Goal: Information Seeking & Learning: Learn about a topic

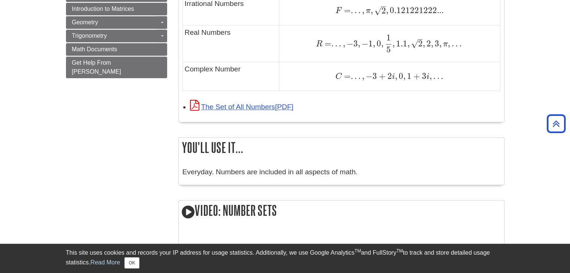
scroll to position [602, 0]
click at [268, 107] on link "The Set of All Numbers" at bounding box center [241, 107] width 103 height 8
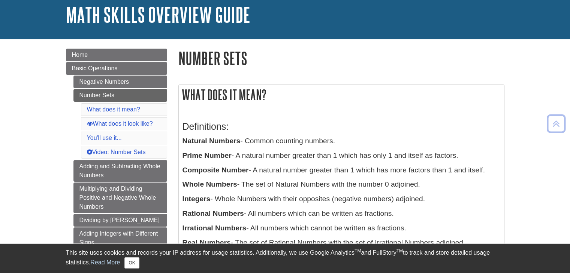
scroll to position [26, 0]
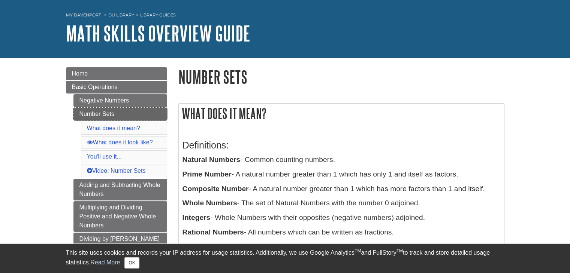
click at [127, 114] on link "Number Sets" at bounding box center [120, 114] width 94 height 13
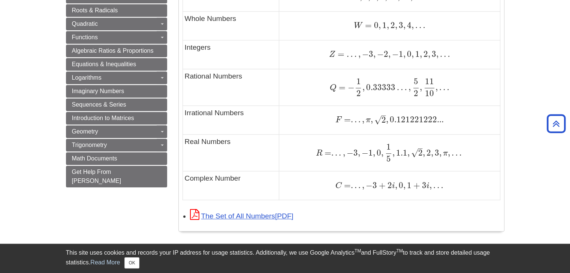
scroll to position [493, 0]
click at [261, 218] on link "The Set of All Numbers" at bounding box center [241, 216] width 103 height 8
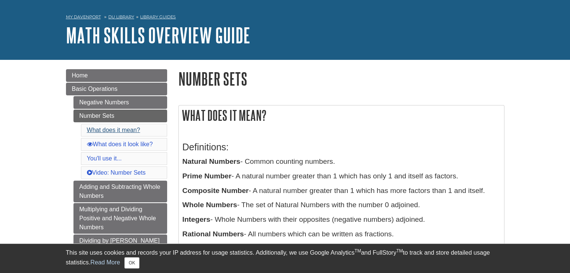
scroll to position [24, 0]
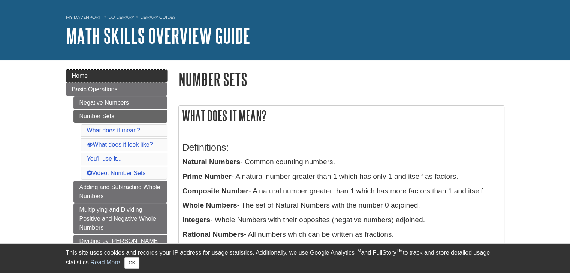
click at [124, 74] on link "Home" at bounding box center [116, 76] width 101 height 13
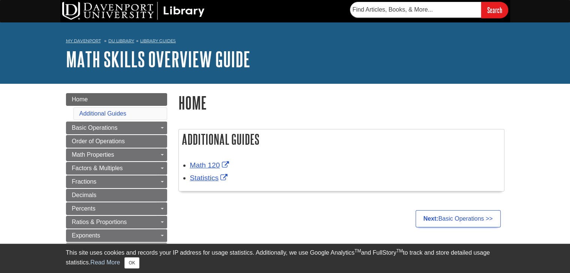
click at [275, 226] on ul "Next: Basic Operations >>" at bounding box center [341, 219] width 326 height 17
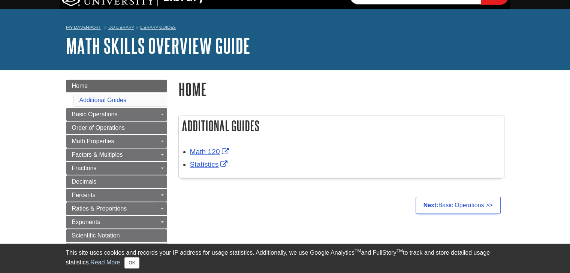
scroll to position [22, 0]
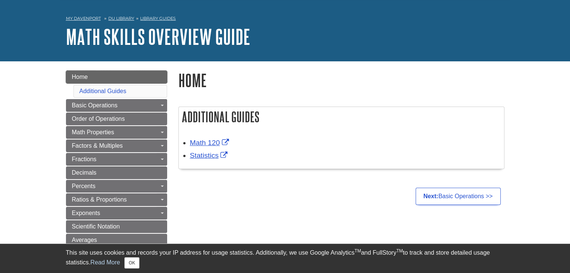
click at [148, 79] on link "Home" at bounding box center [116, 77] width 101 height 13
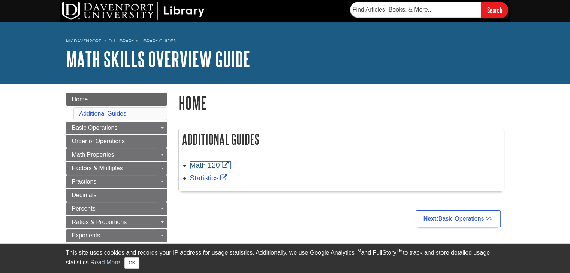
click at [210, 169] on link "Math 120" at bounding box center [210, 165] width 41 height 8
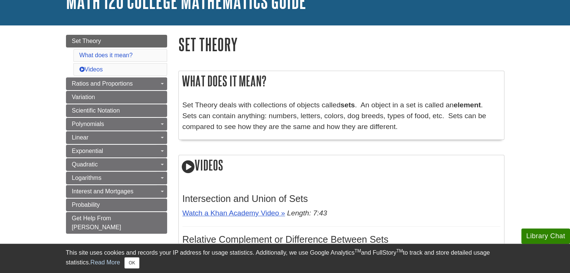
scroll to position [60, 0]
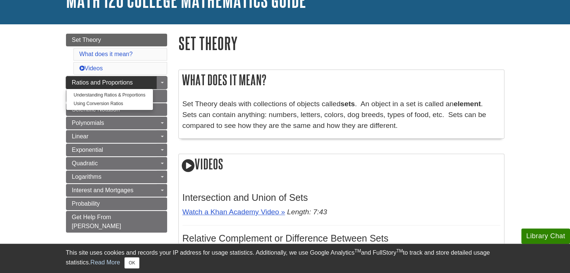
click at [115, 80] on span "Ratios and Proportions" at bounding box center [102, 82] width 61 height 6
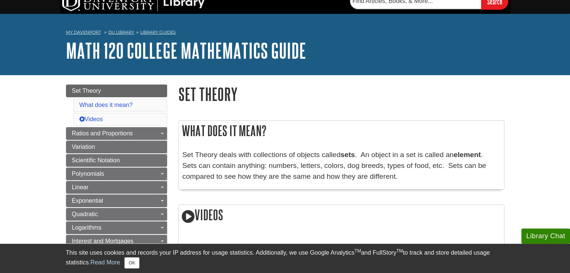
scroll to position [9, 0]
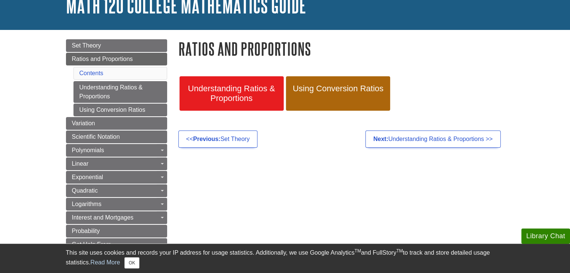
scroll to position [57, 0]
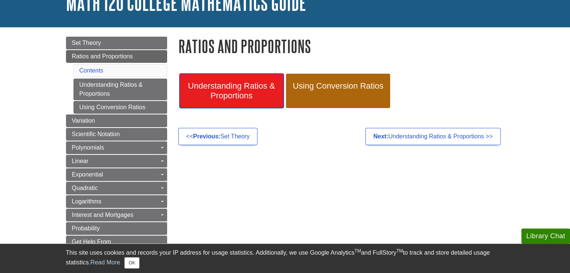
click at [242, 84] on span "Understanding Ratios & Proportions" at bounding box center [231, 90] width 93 height 19
